Goal: Transaction & Acquisition: Download file/media

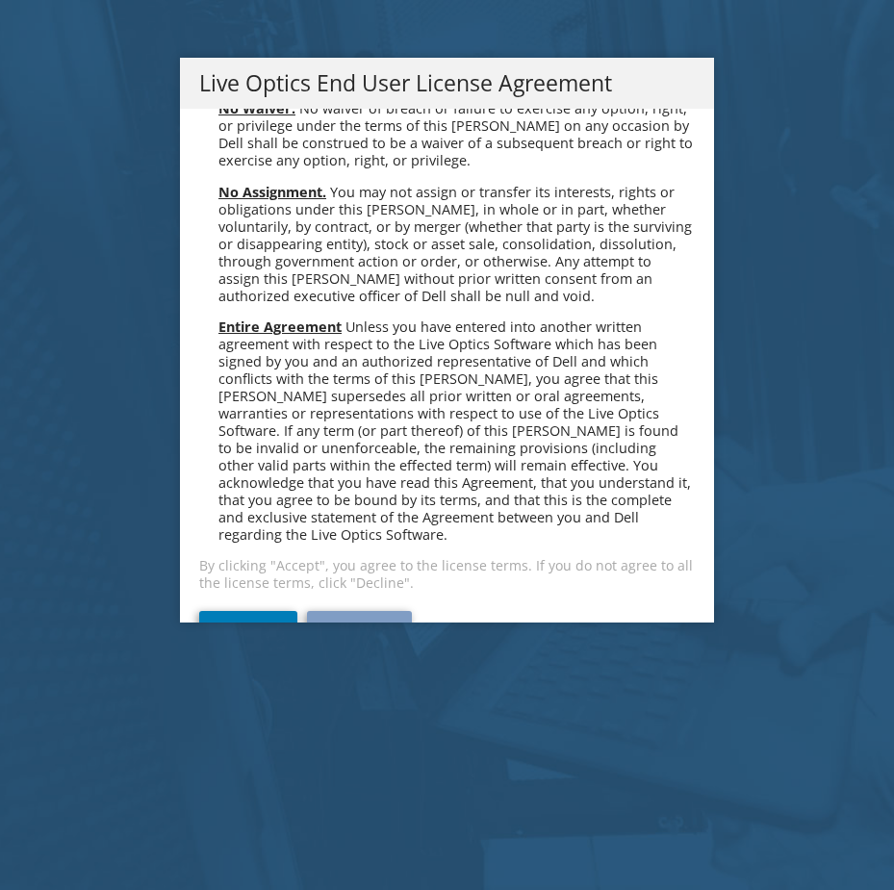
scroll to position [7311, 0]
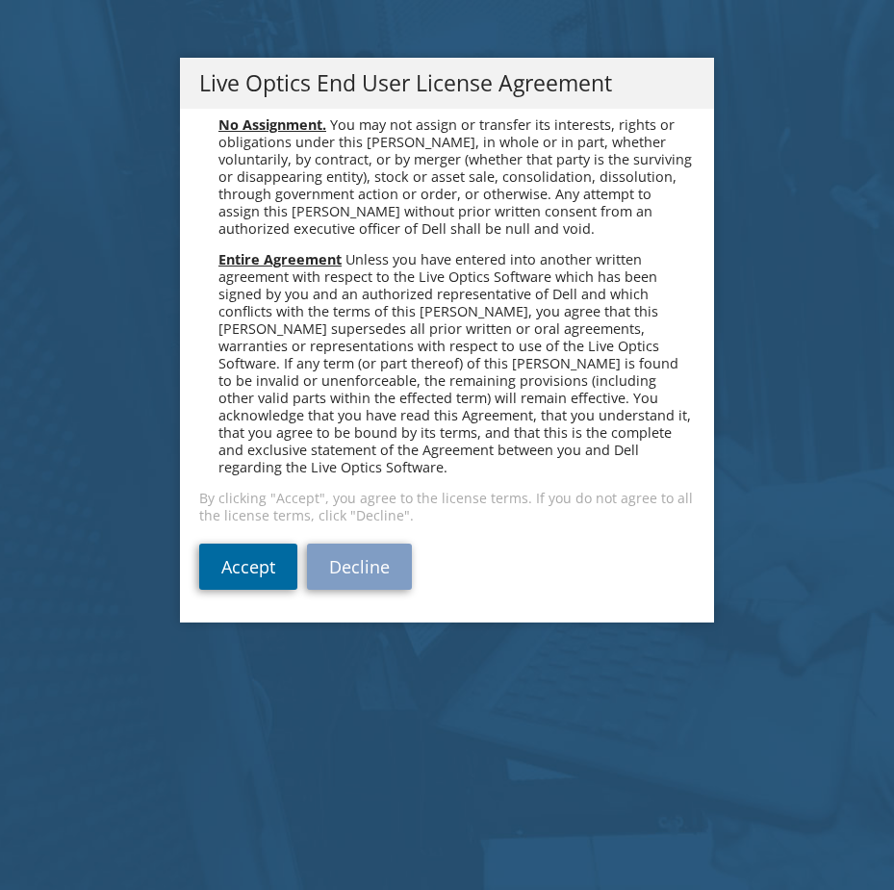
click at [217, 567] on link "Accept" at bounding box center [248, 567] width 98 height 46
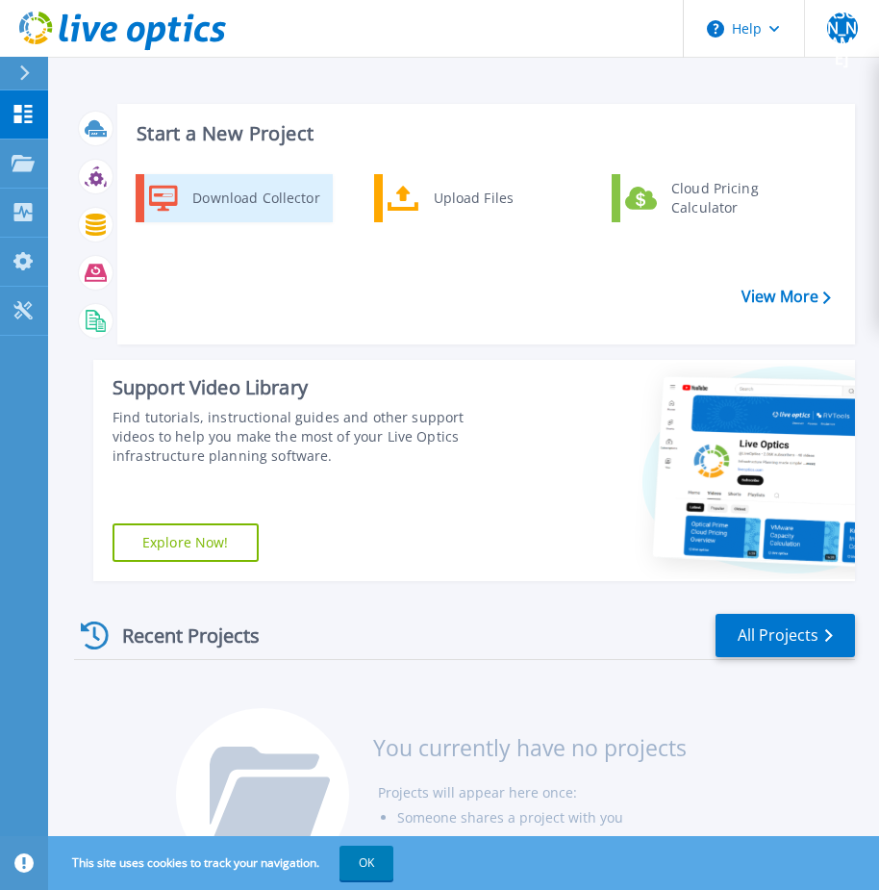
click at [224, 200] on div "Download Collector" at bounding box center [255, 198] width 145 height 38
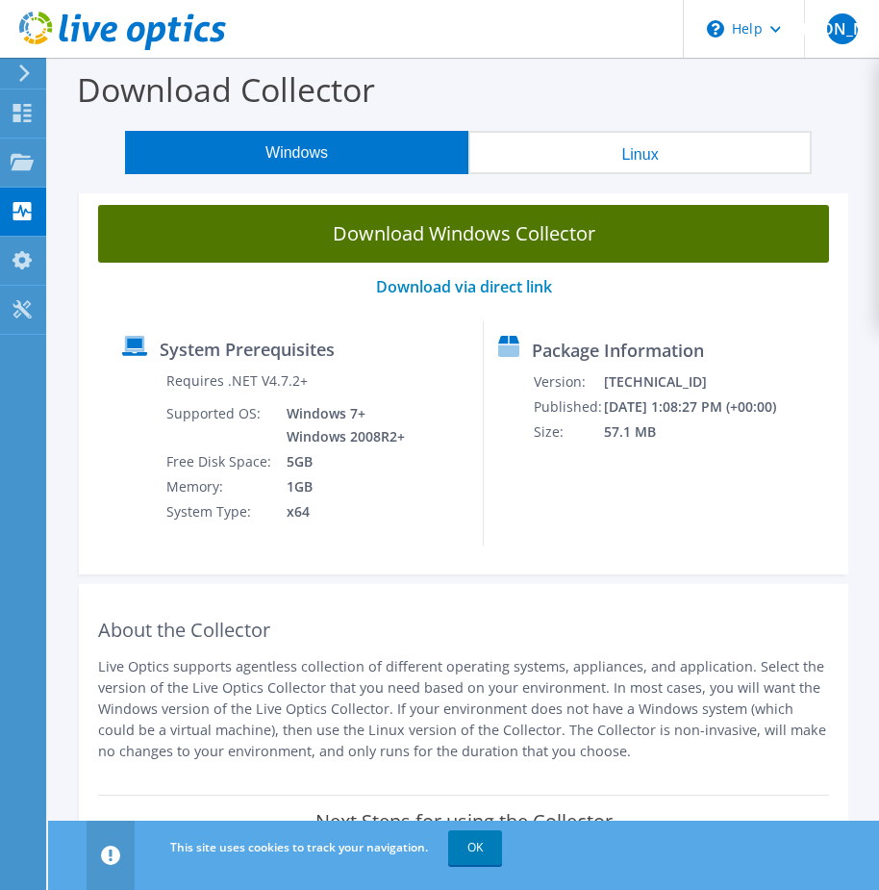
click at [475, 227] on link "Download Windows Collector" at bounding box center [463, 234] width 731 height 58
